Goal: Obtain resource: Download file/media

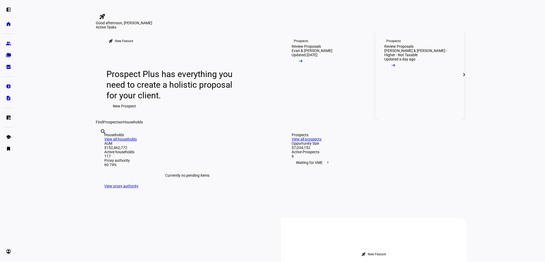
click at [414, 48] on div "Review Proposals" at bounding box center [399, 46] width 29 height 4
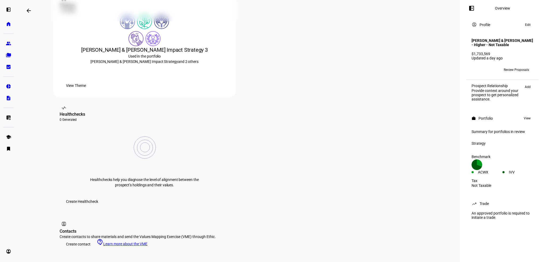
scroll to position [107, 0]
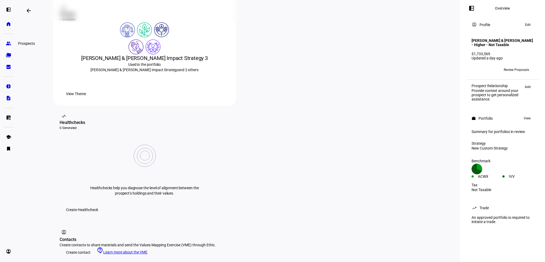
click at [10, 44] on eth-mat-symbol "group" at bounding box center [8, 43] width 5 height 5
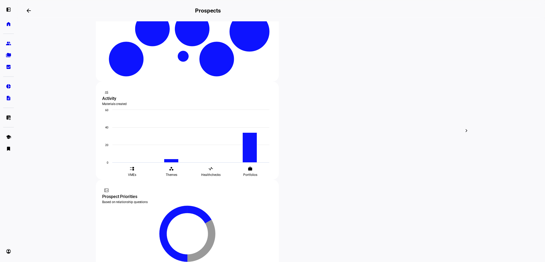
scroll to position [133, 0]
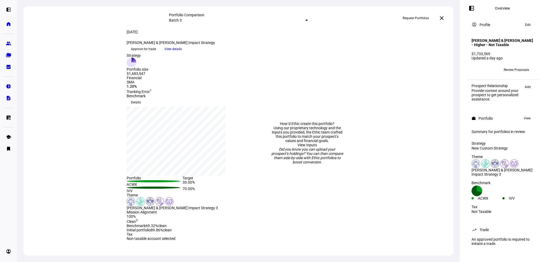
click at [182, 53] on span "View details" at bounding box center [173, 49] width 17 height 8
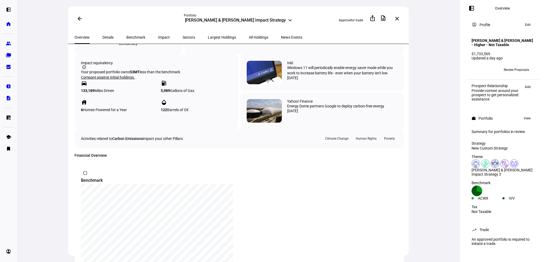
scroll to position [300, 0]
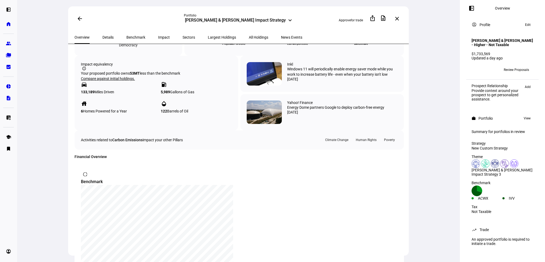
click at [103, 35] on span "Details" at bounding box center [108, 37] width 11 height 4
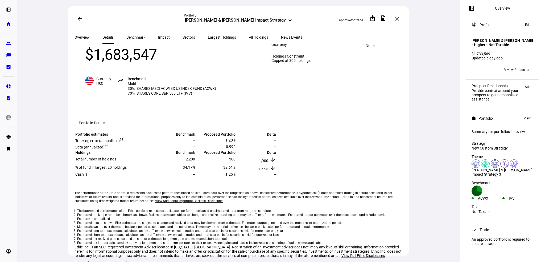
scroll to position [89, 0]
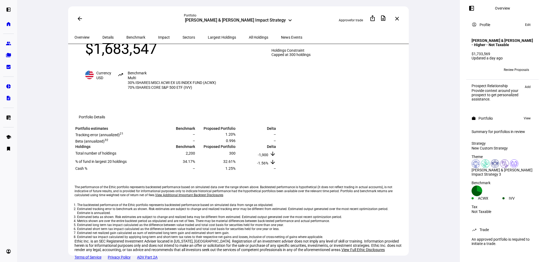
click at [208, 36] on span "Largest Holdings" at bounding box center [222, 37] width 28 height 4
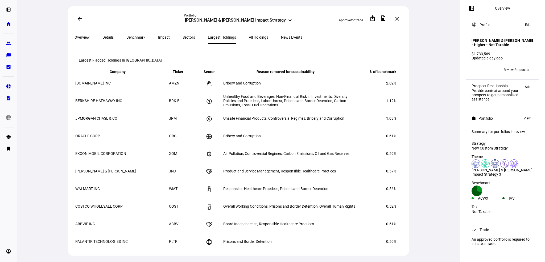
scroll to position [266, 0]
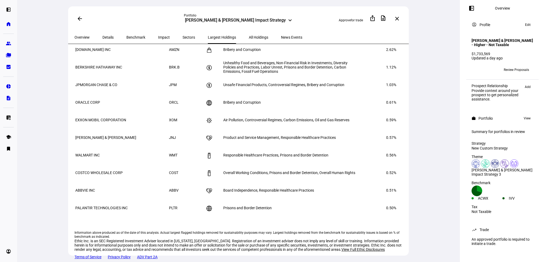
click at [104, 39] on span "Details" at bounding box center [108, 37] width 11 height 13
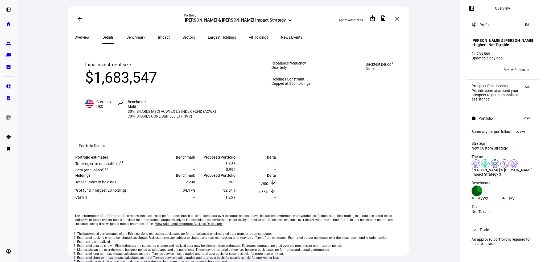
click at [249, 38] on span "All Holdings" at bounding box center [258, 37] width 19 height 4
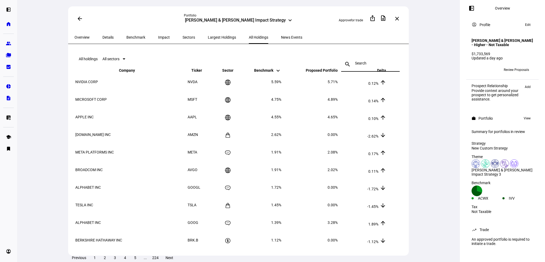
click at [357, 61] on input at bounding box center [370, 63] width 31 height 4
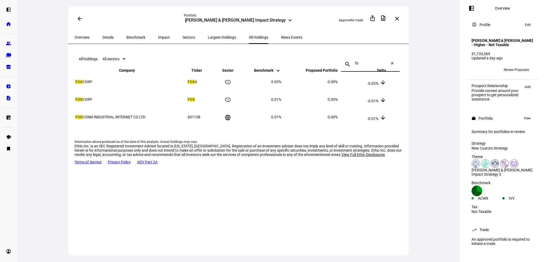
type input "f"
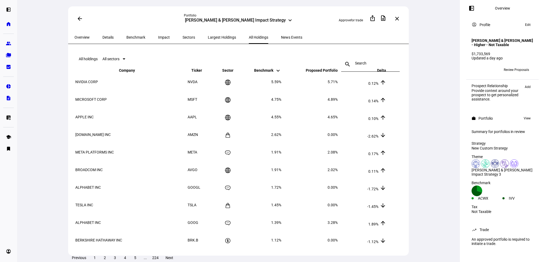
click at [103, 36] on span "Details" at bounding box center [108, 37] width 11 height 4
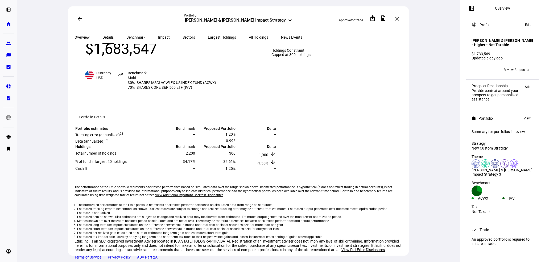
scroll to position [89, 0]
click at [76, 19] on span at bounding box center [80, 18] width 13 height 13
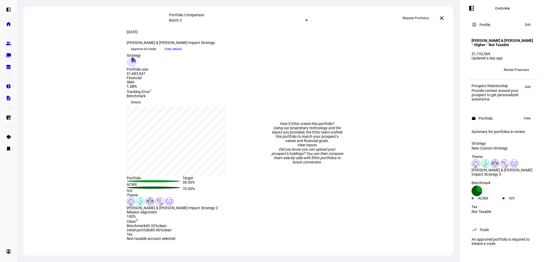
click at [444, 18] on mat-icon "close" at bounding box center [442, 18] width 6 height 6
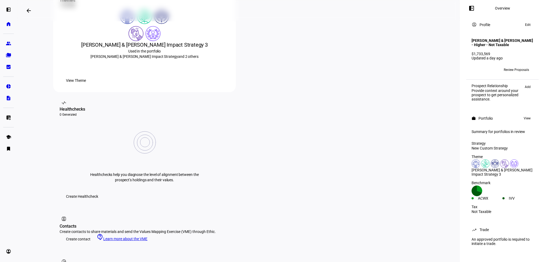
scroll to position [107, 0]
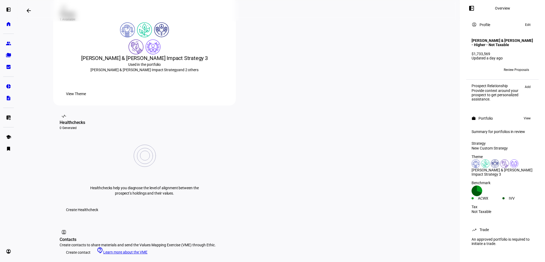
click at [30, 9] on mat-icon "arrow_backwards" at bounding box center [29, 10] width 6 height 6
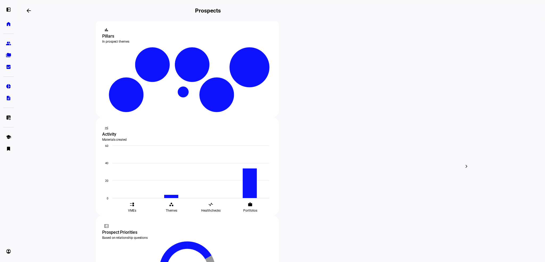
scroll to position [133, 0]
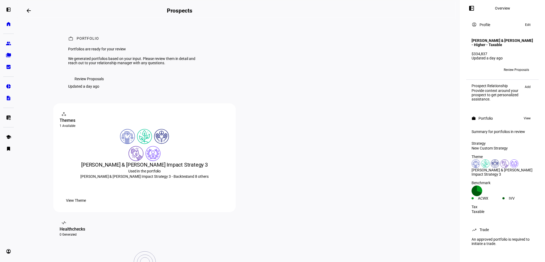
click at [85, 84] on span "Review Proposals" at bounding box center [89, 79] width 29 height 11
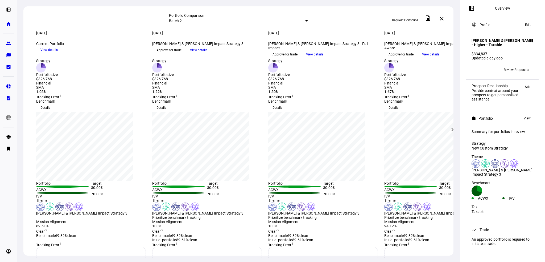
click at [207, 54] on span "View details" at bounding box center [198, 50] width 17 height 8
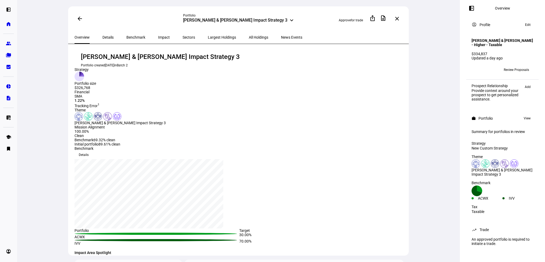
click at [249, 35] on span "All Holdings" at bounding box center [258, 37] width 19 height 4
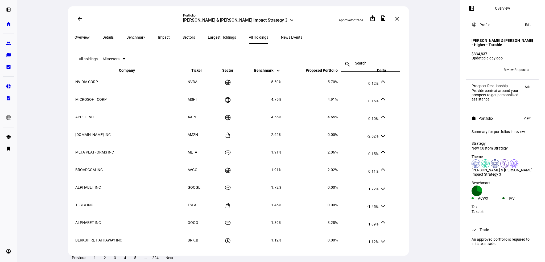
click at [361, 62] on input at bounding box center [370, 63] width 31 height 4
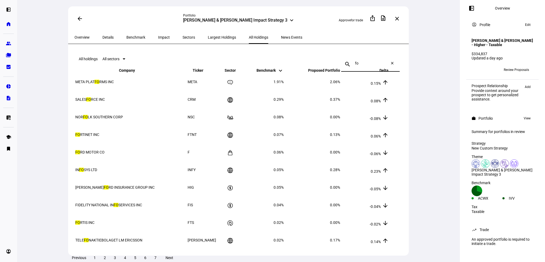
type input "f"
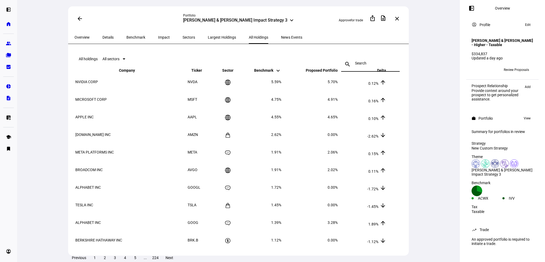
click at [399, 17] on mat-icon "close" at bounding box center [397, 18] width 6 height 6
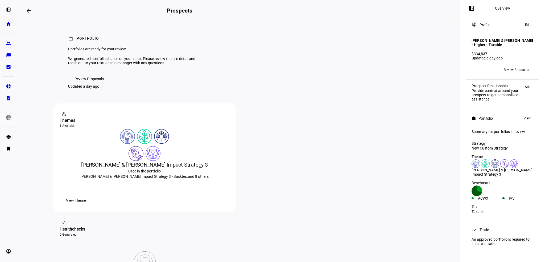
click at [32, 9] on mat-icon "arrow_backwards" at bounding box center [29, 10] width 6 height 6
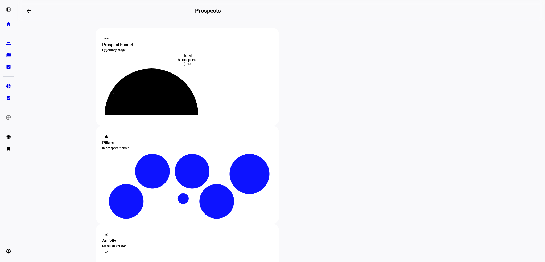
click at [28, 8] on span at bounding box center [28, 10] width 13 height 13
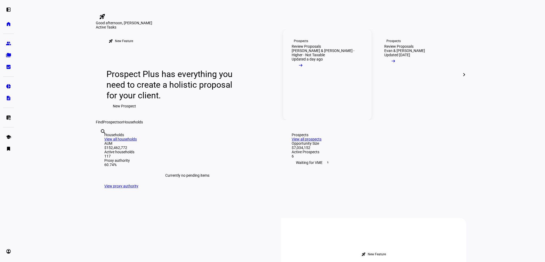
click at [304, 68] on mat-icon "arrow_right_alt" at bounding box center [300, 65] width 5 height 5
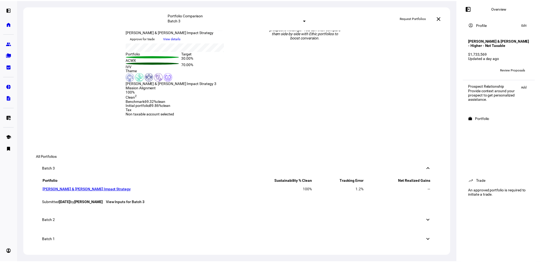
scroll to position [133, 0]
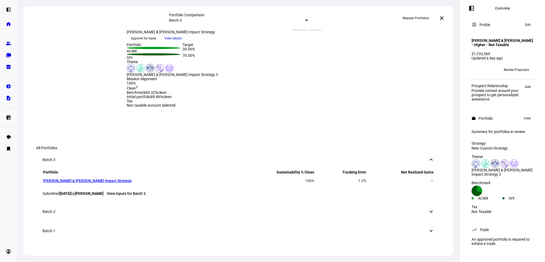
click at [182, 42] on span "View details" at bounding box center [173, 38] width 17 height 8
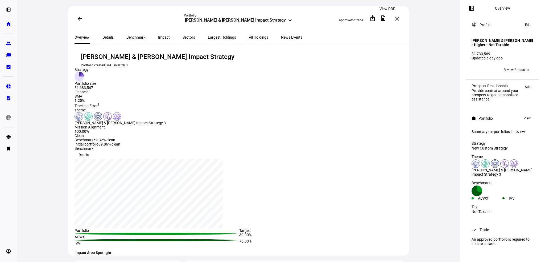
click at [387, 18] on mat-icon "description" at bounding box center [383, 18] width 6 height 6
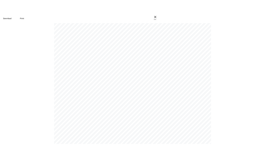
scroll to position [1999, 0]
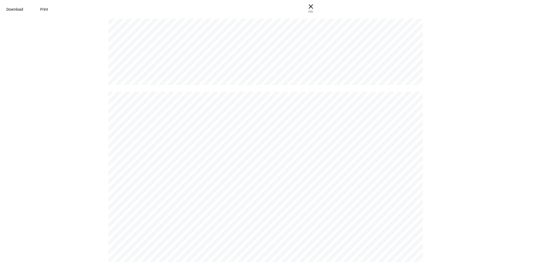
click at [23, 7] on span "Download" at bounding box center [14, 9] width 17 height 4
